Goal: Information Seeking & Learning: Learn about a topic

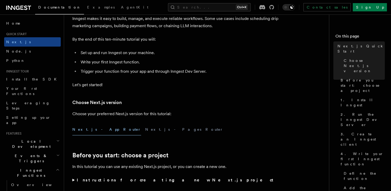
scroll to position [45, 0]
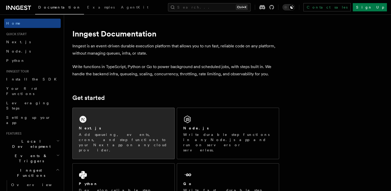
click at [95, 142] on p "Add queueing, events, crons, and step functions to your Next app on any cloud p…" at bounding box center [123, 142] width 89 height 21
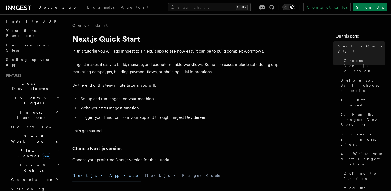
scroll to position [57, 0]
